Goal: Task Accomplishment & Management: Manage account settings

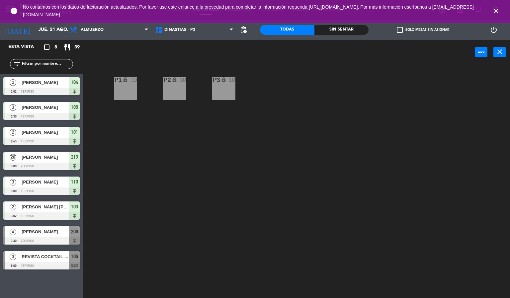
click at [281, 167] on div "P2 lock 10 P3 lock 10 P1 lock 10" at bounding box center [299, 182] width 422 height 234
click at [498, 12] on icon "close" at bounding box center [497, 11] width 8 height 8
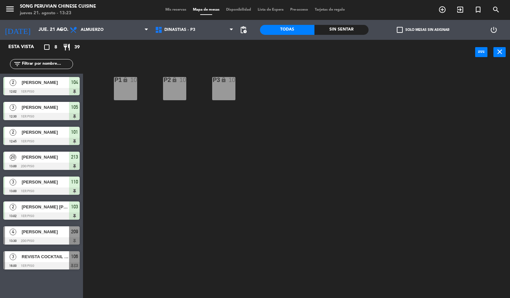
click at [429, 143] on div "P2 lock 10 P3 lock 10 P1 lock 10" at bounding box center [299, 182] width 422 height 234
click at [447, 11] on icon "search" at bounding box center [443, 10] width 8 height 8
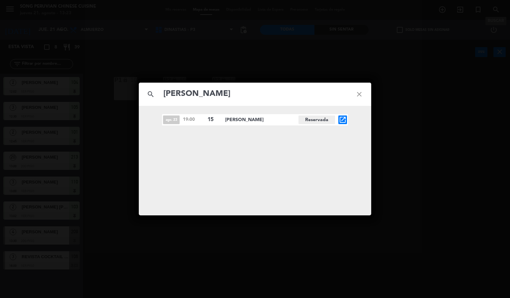
type input "[PERSON_NAME]"
click at [343, 133] on div "ago. 23 19:00 15 [PERSON_NAME][GEOGRAPHIC_DATA] open_in_new" at bounding box center [255, 161] width 233 height 110
click at [341, 120] on icon "open_in_new" at bounding box center [343, 120] width 8 height 8
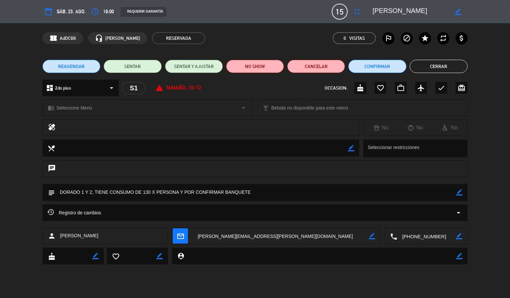
click at [440, 60] on button "Cerrar" at bounding box center [439, 66] width 58 height 13
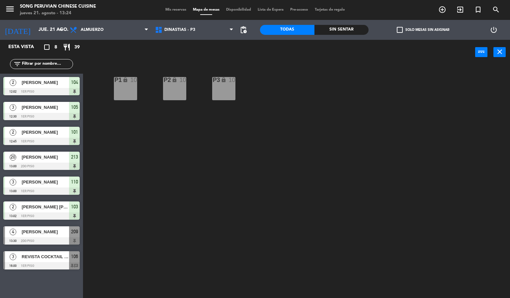
click at [447, 6] on icon "search" at bounding box center [443, 10] width 8 height 8
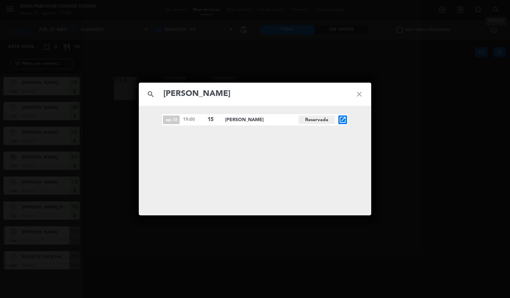
type input "[PERSON_NAME]"
click at [347, 120] on span "open_in_new" at bounding box center [343, 120] width 9 height 9
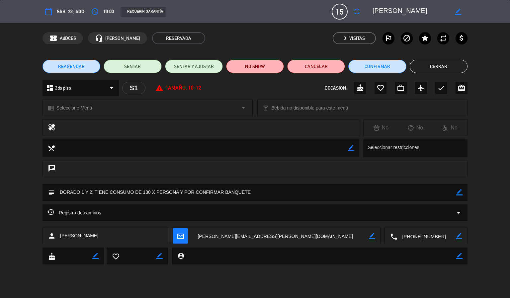
click at [360, 15] on icon "fullscreen" at bounding box center [357, 12] width 8 height 8
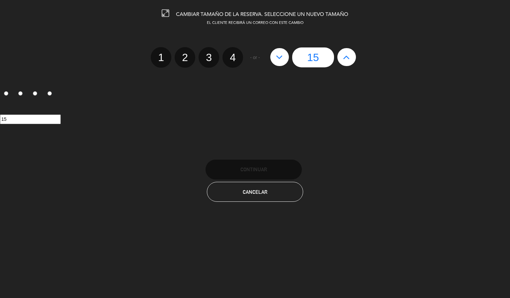
click at [281, 55] on icon at bounding box center [279, 57] width 7 height 11
type input "14"
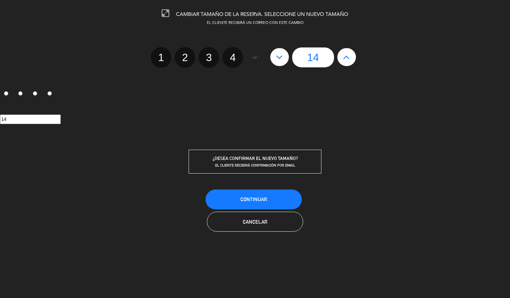
click at [264, 197] on span "Continuar" at bounding box center [254, 200] width 27 height 6
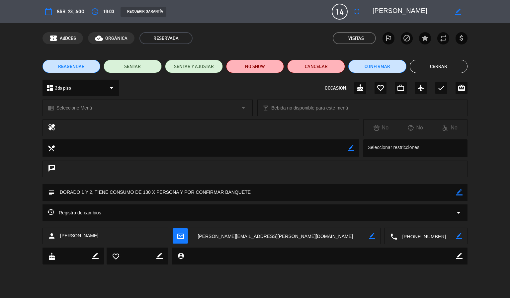
click at [440, 66] on button "Cerrar" at bounding box center [439, 66] width 58 height 13
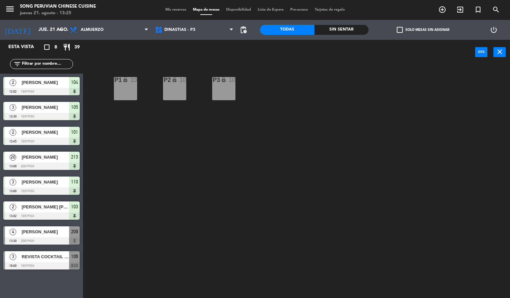
click at [219, 182] on div "P2 lock 10 P3 lock 10 P1 lock 10" at bounding box center [299, 182] width 422 height 234
click at [216, 179] on div "P2 lock 10 P3 lock 10 P1 lock 10" at bounding box center [299, 182] width 422 height 234
click at [180, 29] on span "DINASTIAS - P3" at bounding box center [180, 30] width 31 height 5
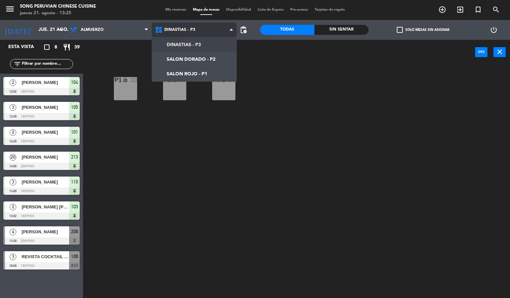
click at [193, 74] on ng-component "menu Song Peruvian Chinese Cuisine jueves 21. agosto - 13:25 Mis reservas Mapa …" at bounding box center [255, 149] width 510 height 299
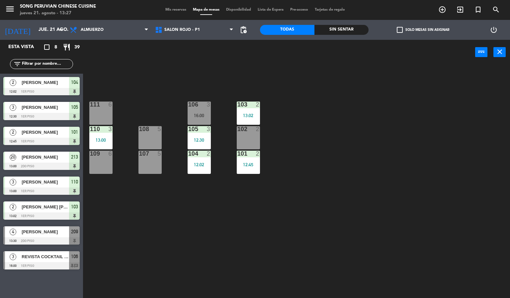
click at [212, 228] on div "103 2 13:02 106 3 16:00 111 6 102 2 105 3 12:30 108 5 110 3 13:00 101 2 12:45 1…" at bounding box center [299, 182] width 422 height 234
click at [205, 219] on div "103 2 13:02 106 3 16:00 111 6 102 2 105 3 12:30 108 5 110 3 13:00 101 2 12:45 1…" at bounding box center [299, 182] width 422 height 234
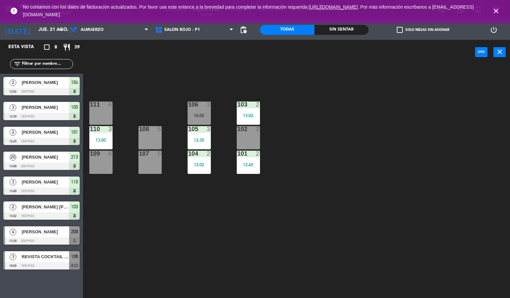
click at [498, 9] on icon "close" at bounding box center [497, 11] width 8 height 8
click at [427, 142] on div "103 2 13:02 106 3 16:00 111 6 102 2 105 3 12:30 108 5 110 3 13:00 101 2 12:45 1…" at bounding box center [299, 182] width 422 height 234
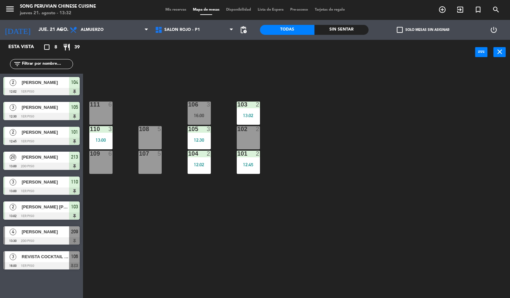
click at [353, 196] on div "103 2 13:02 106 3 16:00 111 6 102 2 105 3 12:30 108 5 110 3 13:00 101 2 12:45 1…" at bounding box center [299, 182] width 422 height 234
click at [60, 232] on span "[PERSON_NAME]" at bounding box center [46, 232] width 48 height 7
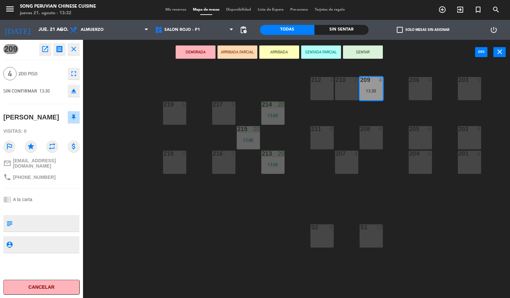
click at [235, 225] on div "203 5 206 4 210 2 212 4 209 4 13:30 214 20 13:00 217 5 219 6 202 4 205 4 208 4 …" at bounding box center [299, 182] width 422 height 234
